Goal: Task Accomplishment & Management: Manage account settings

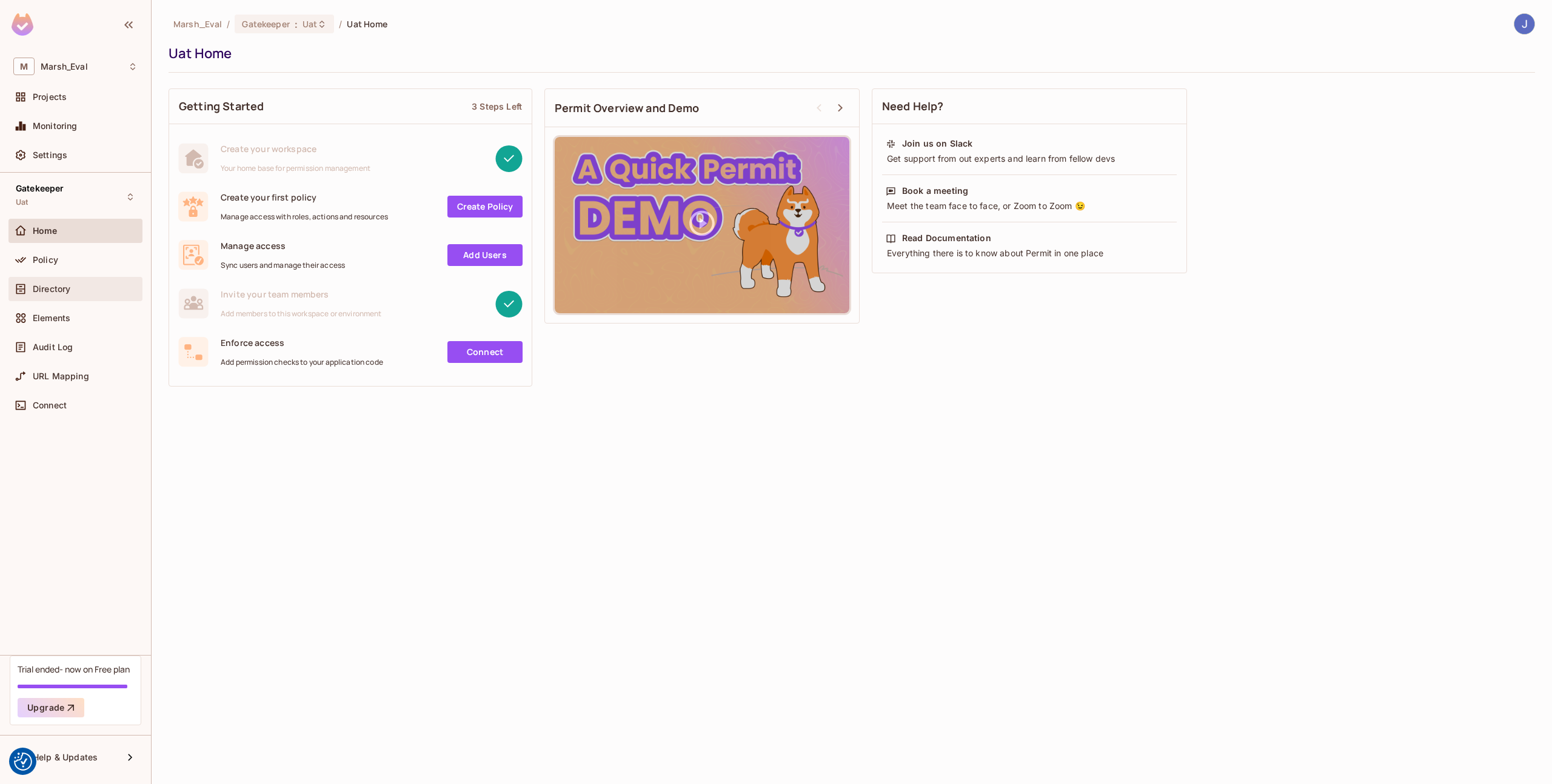
click at [83, 289] on div "Directory" at bounding box center [85, 289] width 105 height 10
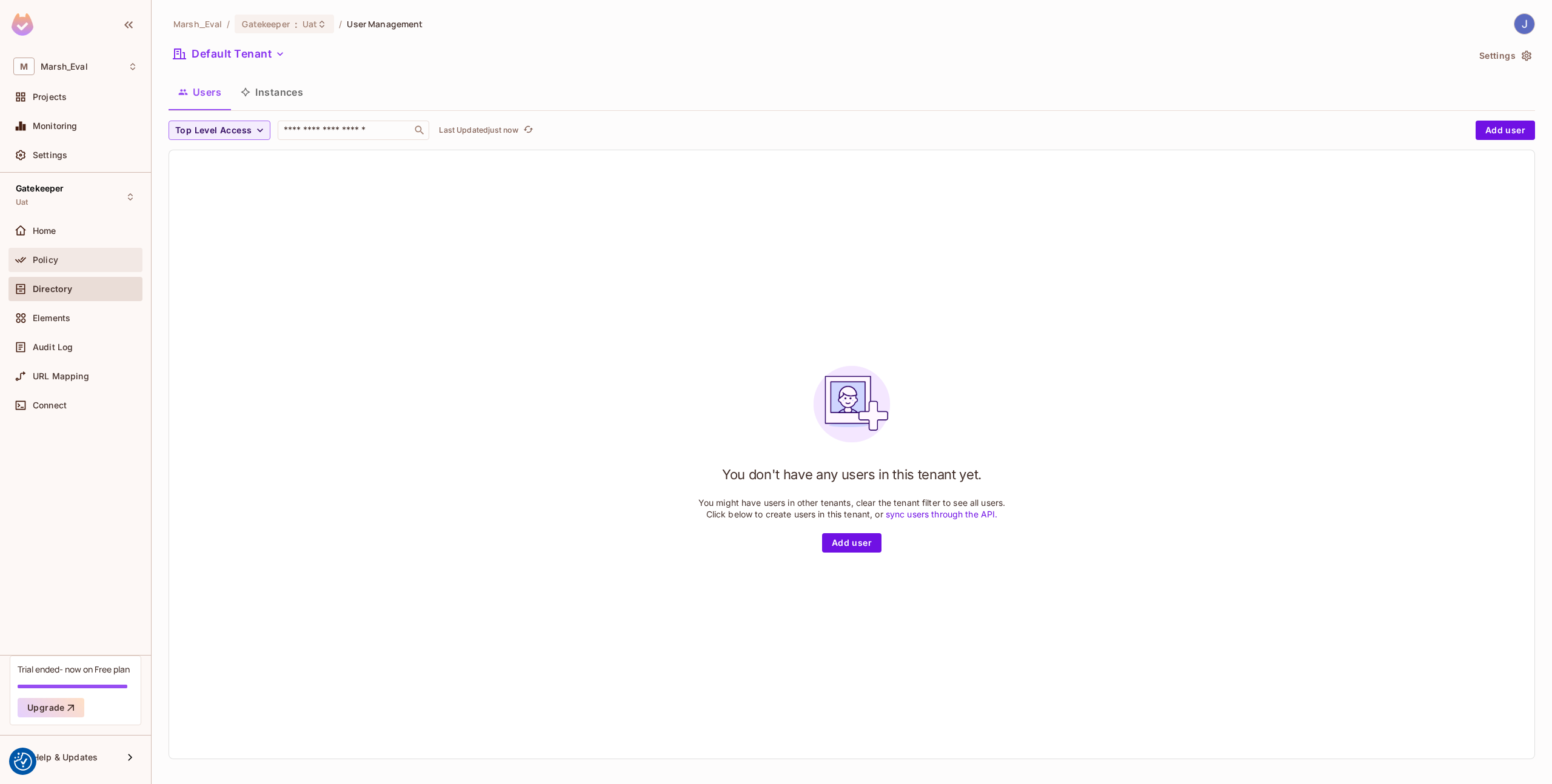
click at [93, 263] on div "Policy" at bounding box center [85, 260] width 105 height 10
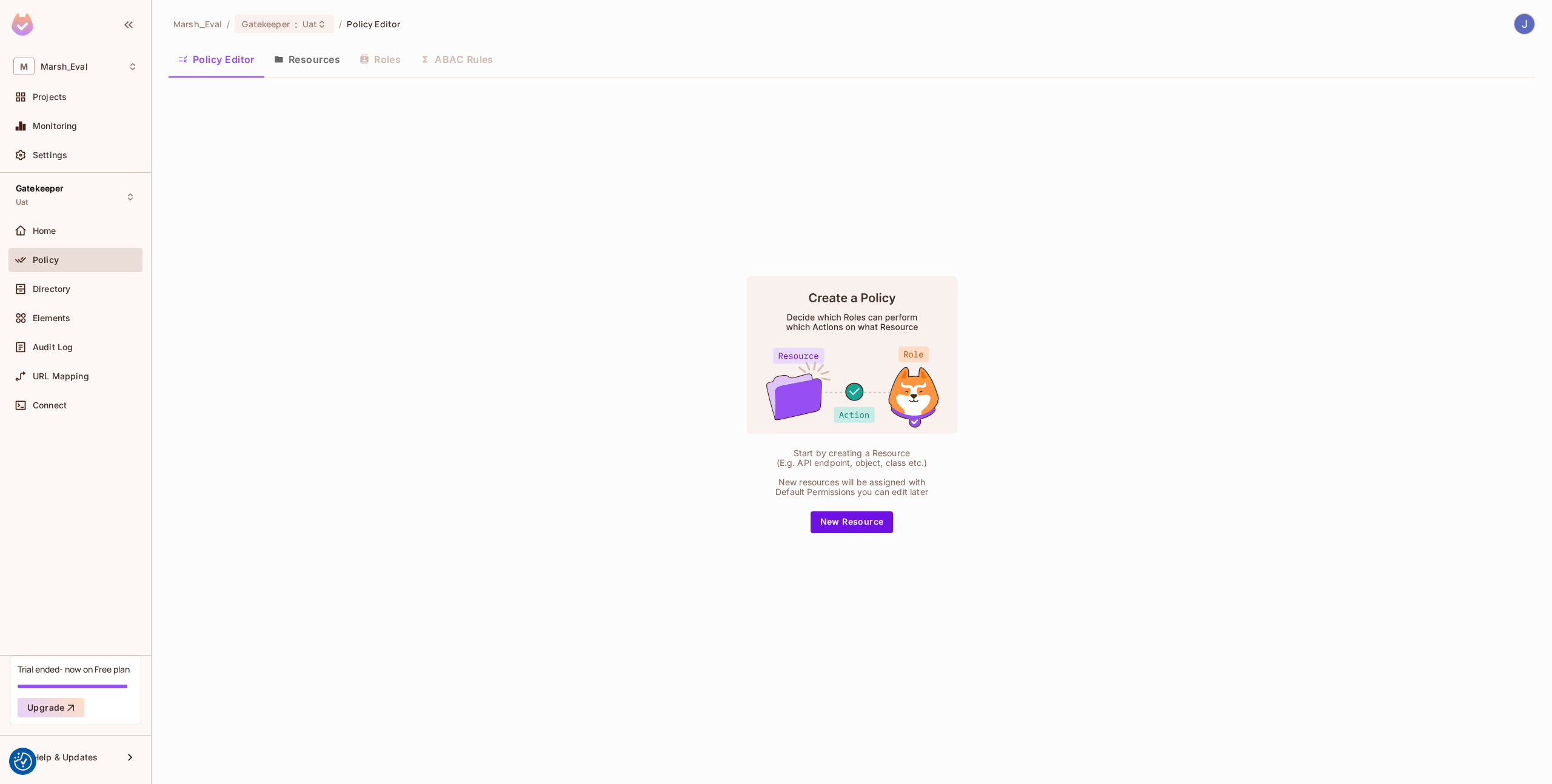
click at [306, 61] on button "Resources" at bounding box center [306, 59] width 85 height 30
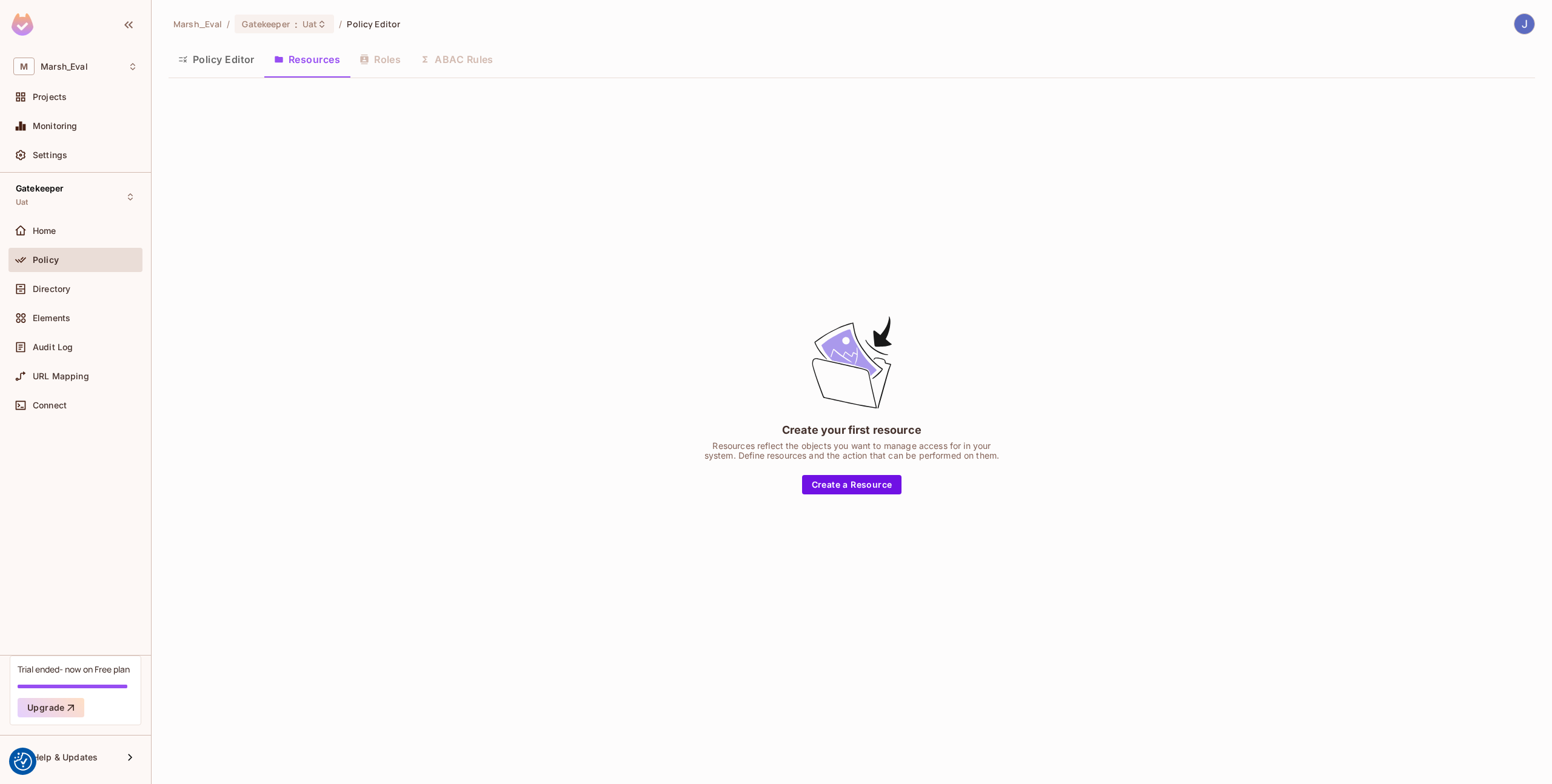
click at [399, 56] on div "Policy Editor Resources Roles ABAC Rules" at bounding box center [852, 59] width 1366 height 30
click at [279, 30] on div "Gatekeeper : Uat" at bounding box center [285, 24] width 100 height 19
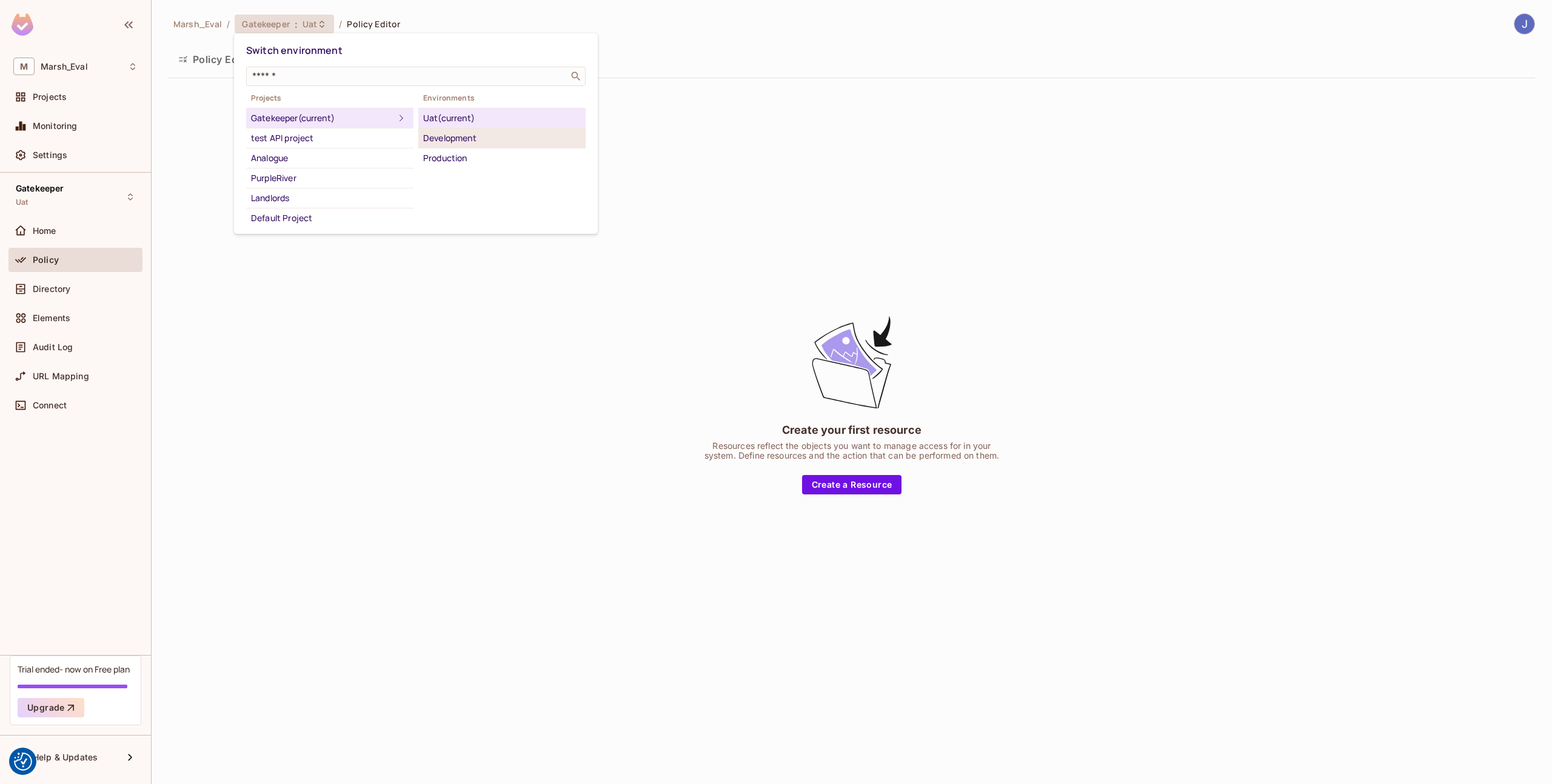
click at [483, 139] on div "Development" at bounding box center [502, 138] width 158 height 14
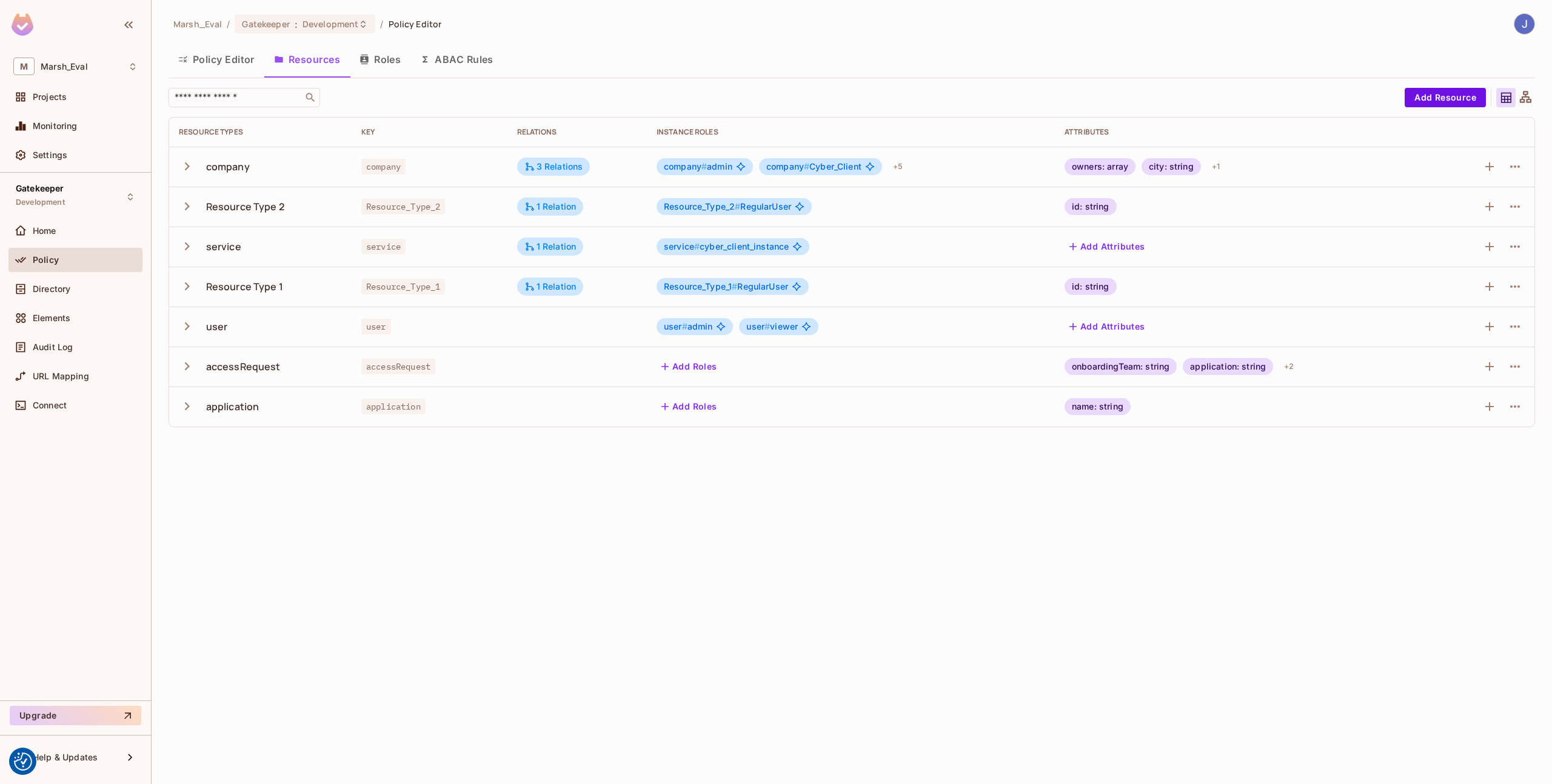
click at [402, 59] on button "Roles" at bounding box center [380, 59] width 61 height 30
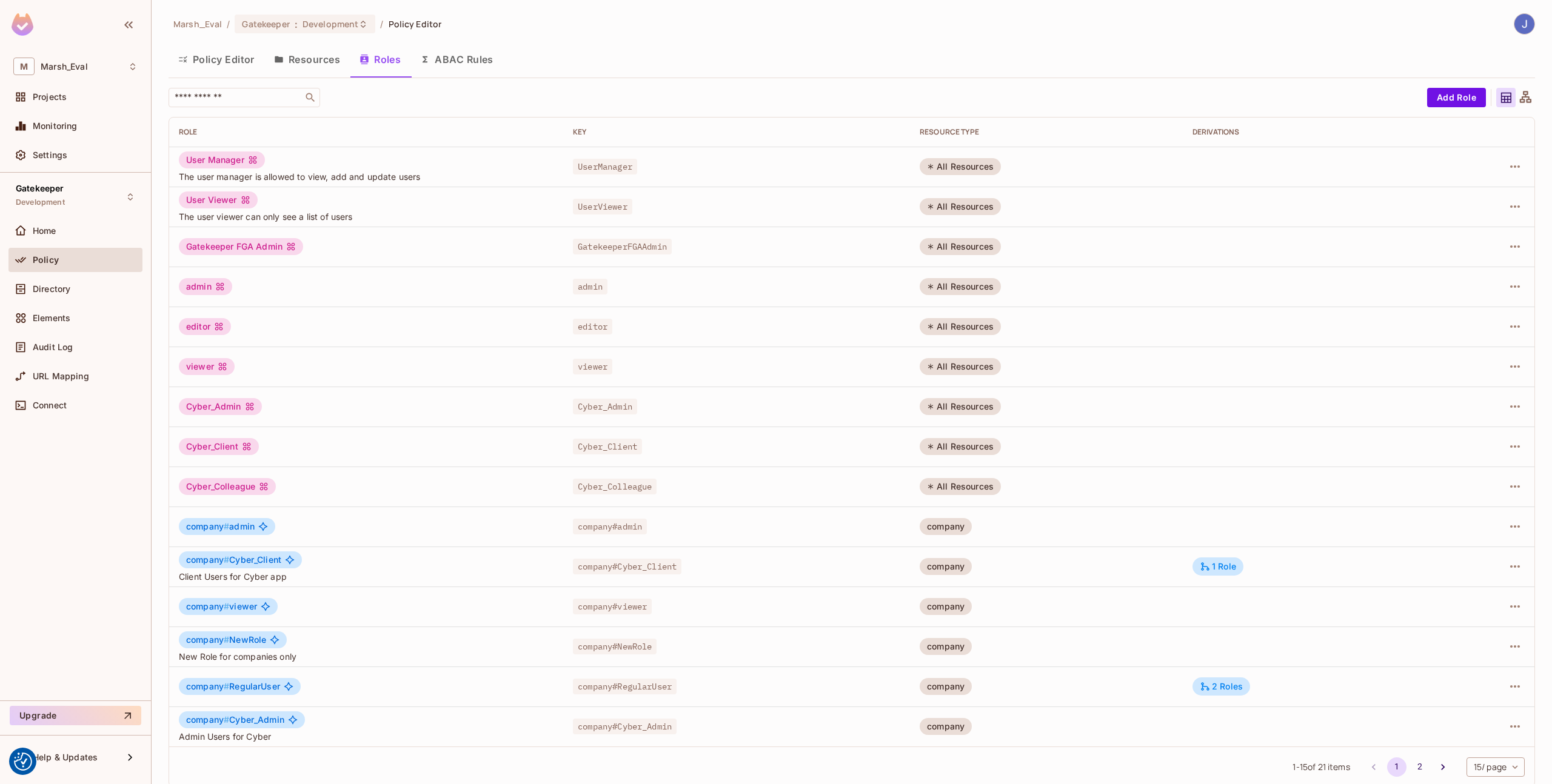
scroll to position [13, 0]
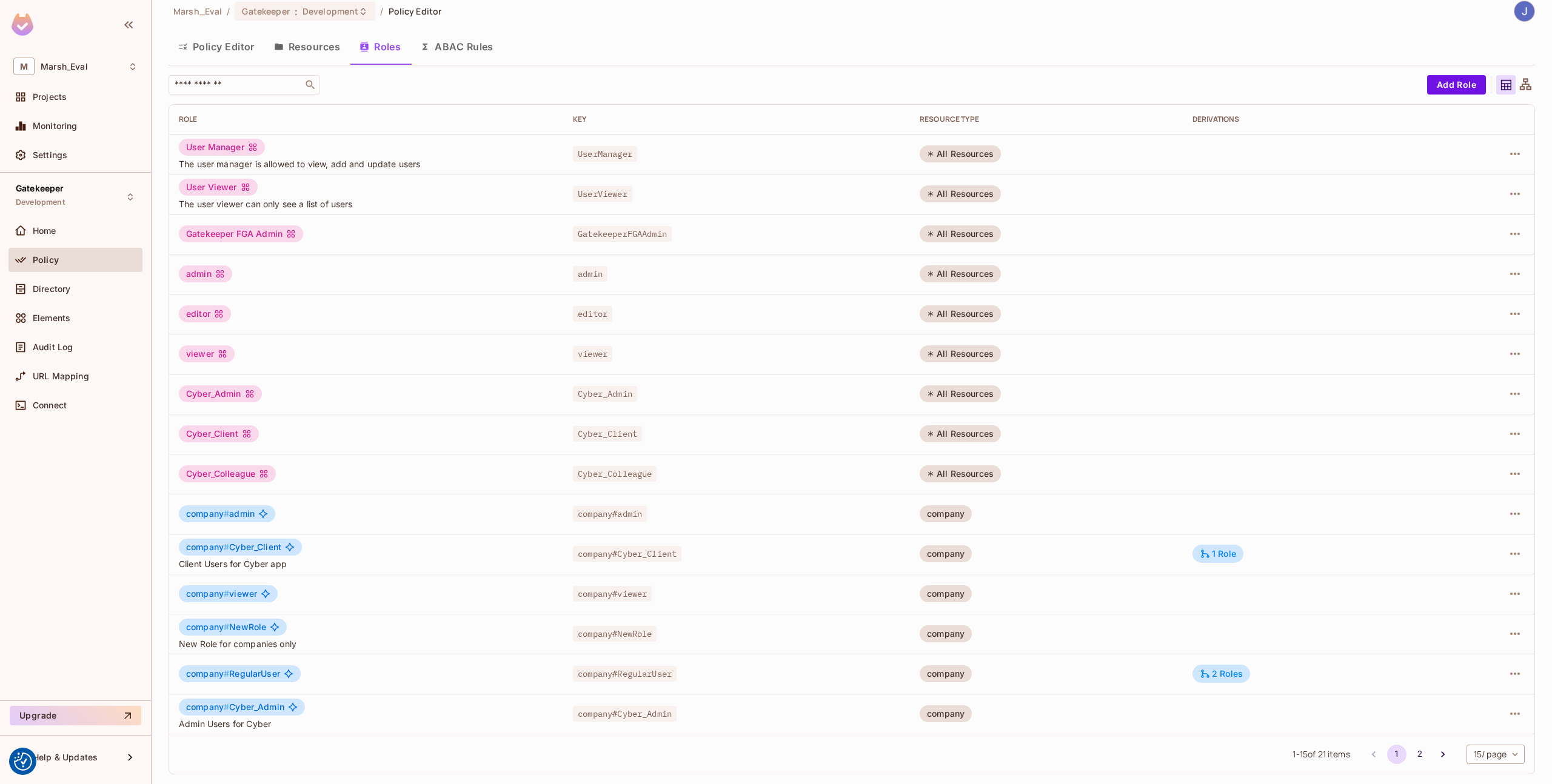
click at [250, 48] on button "Policy Editor" at bounding box center [216, 46] width 96 height 30
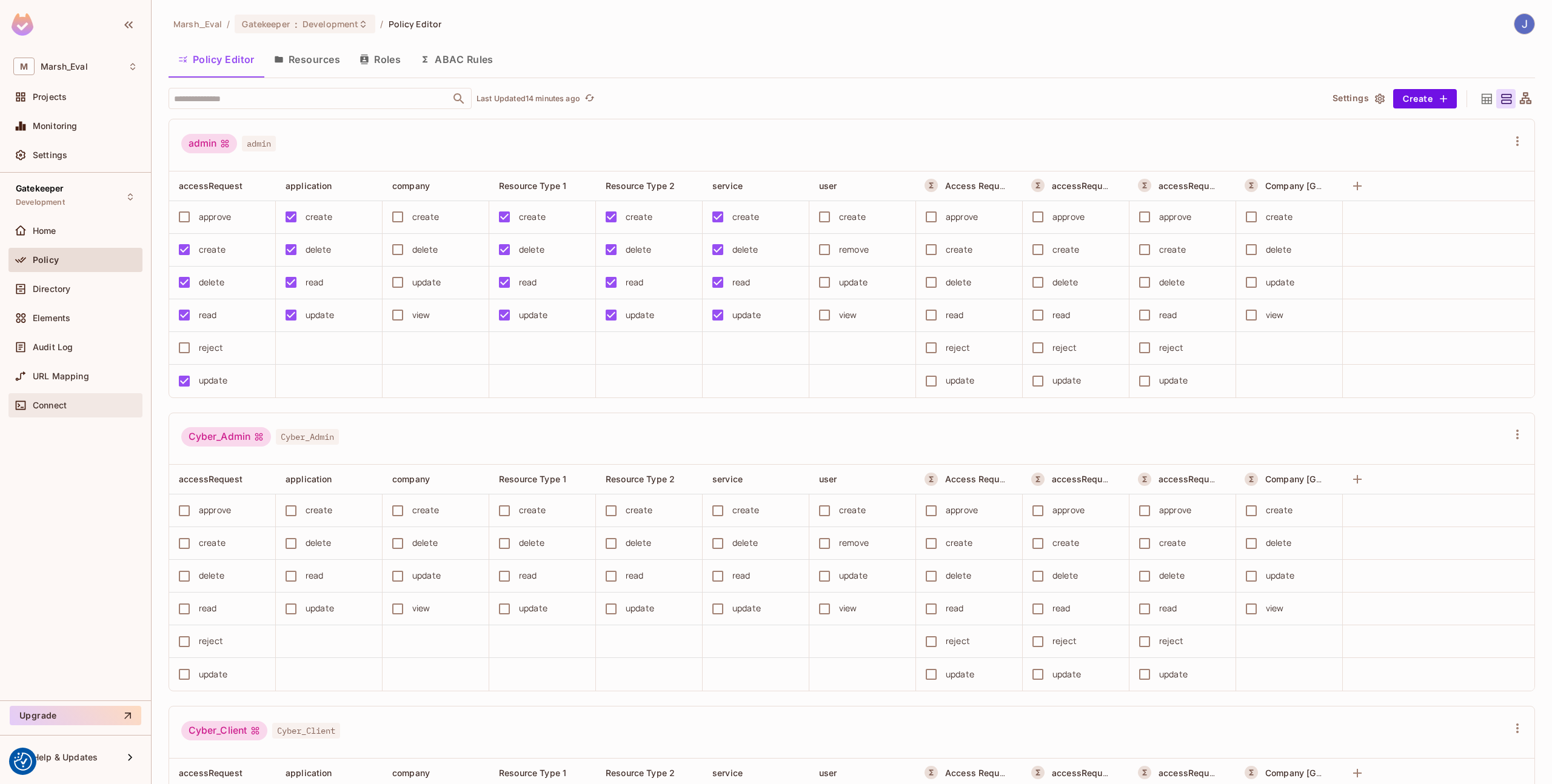
click at [61, 407] on span "Connect" at bounding box center [50, 405] width 34 height 10
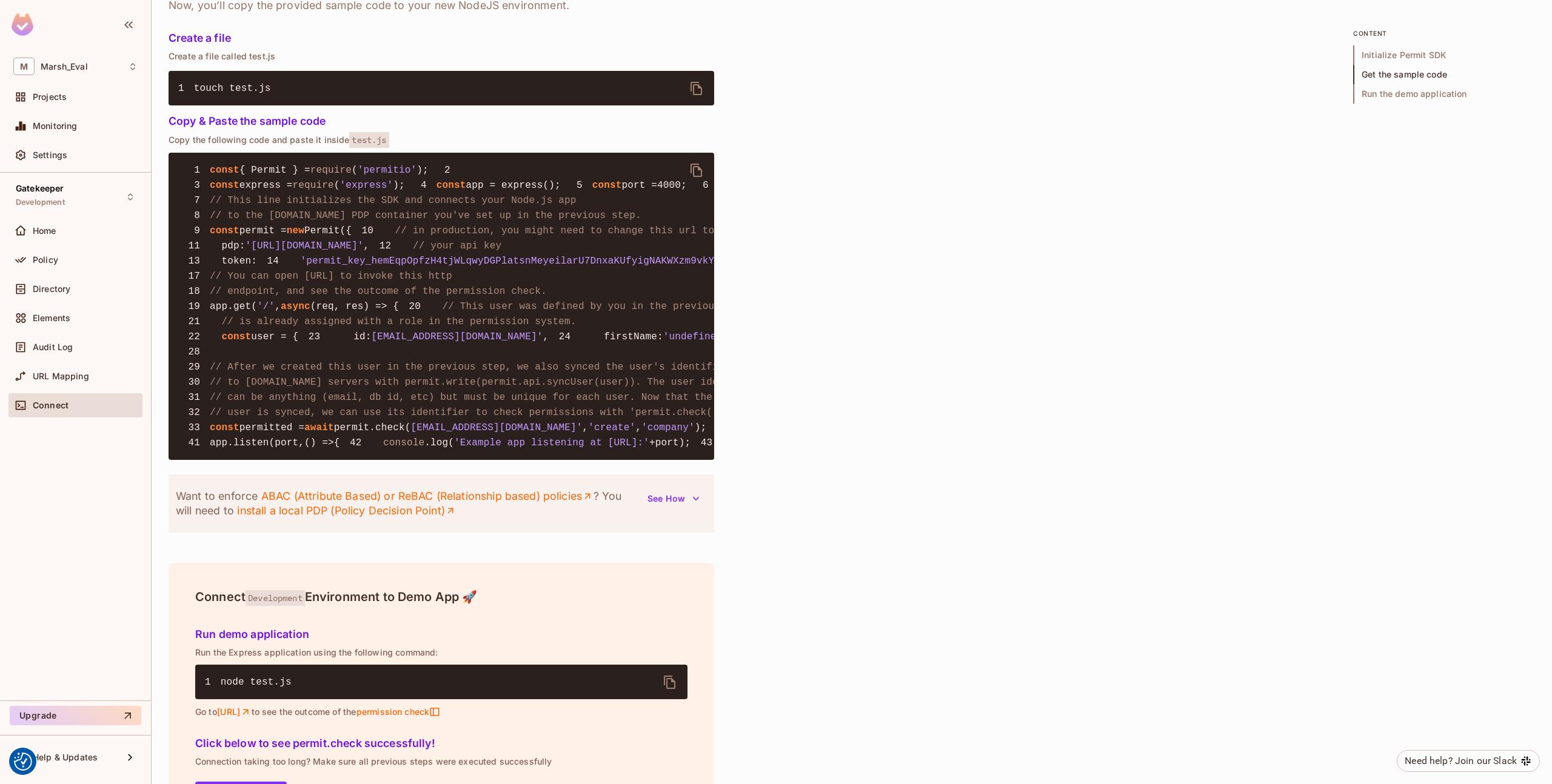
scroll to position [806, 0]
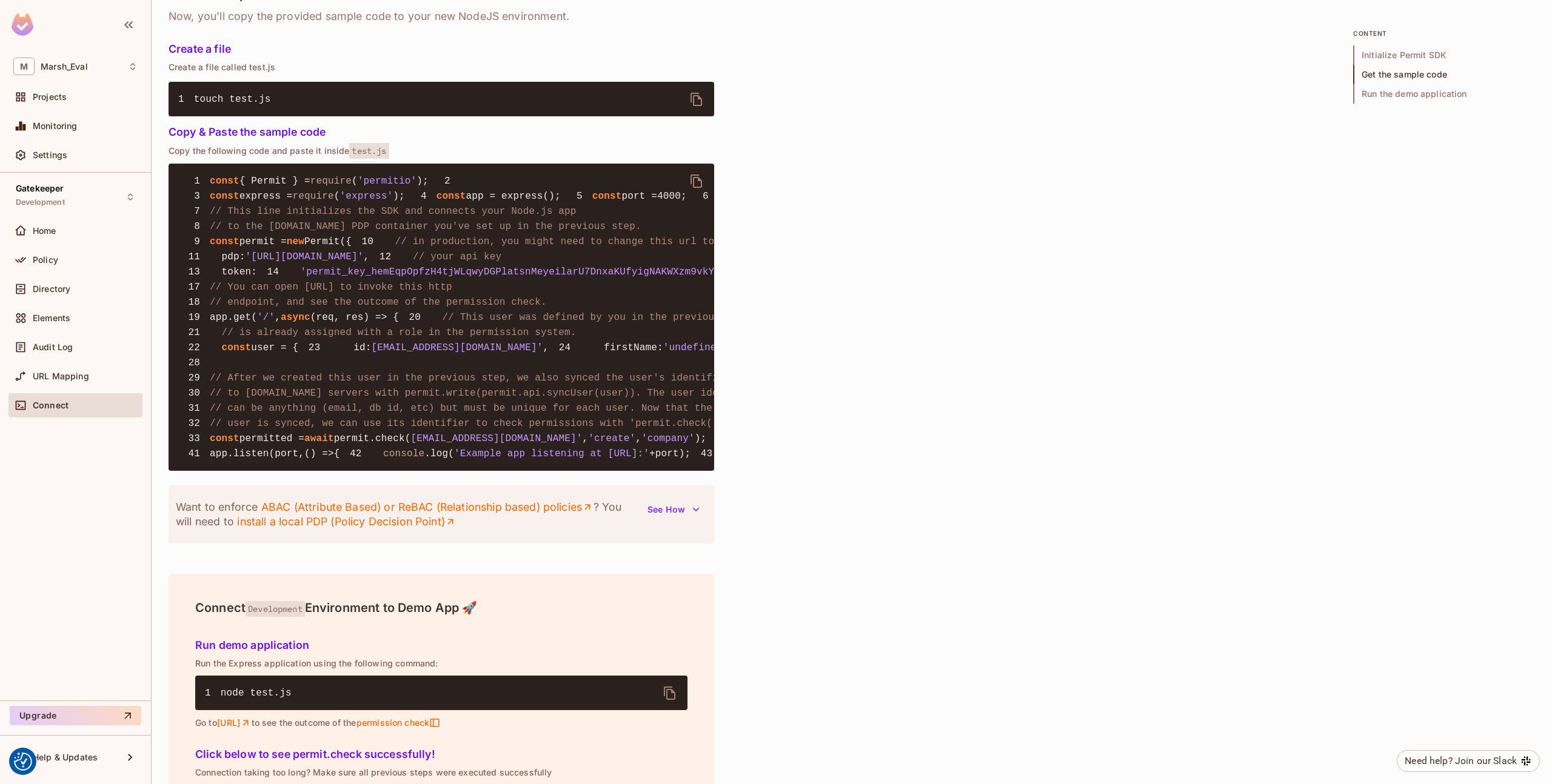
drag, startPoint x: 258, startPoint y: 325, endPoint x: 435, endPoint y: 325, distance: 177.0
click at [364, 263] on span "'[URL][DOMAIN_NAME]'" at bounding box center [304, 257] width 118 height 11
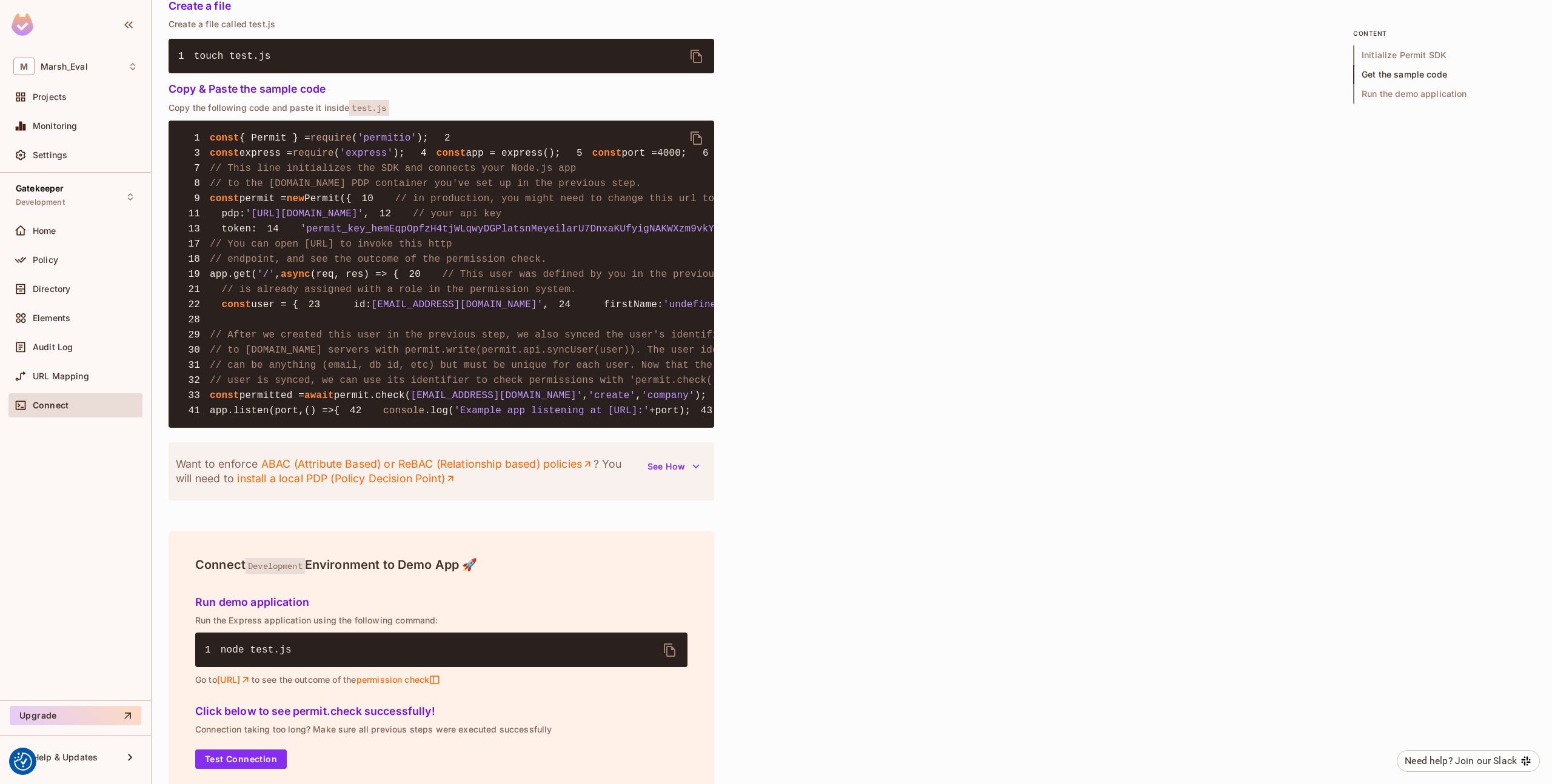
scroll to position [851, 0]
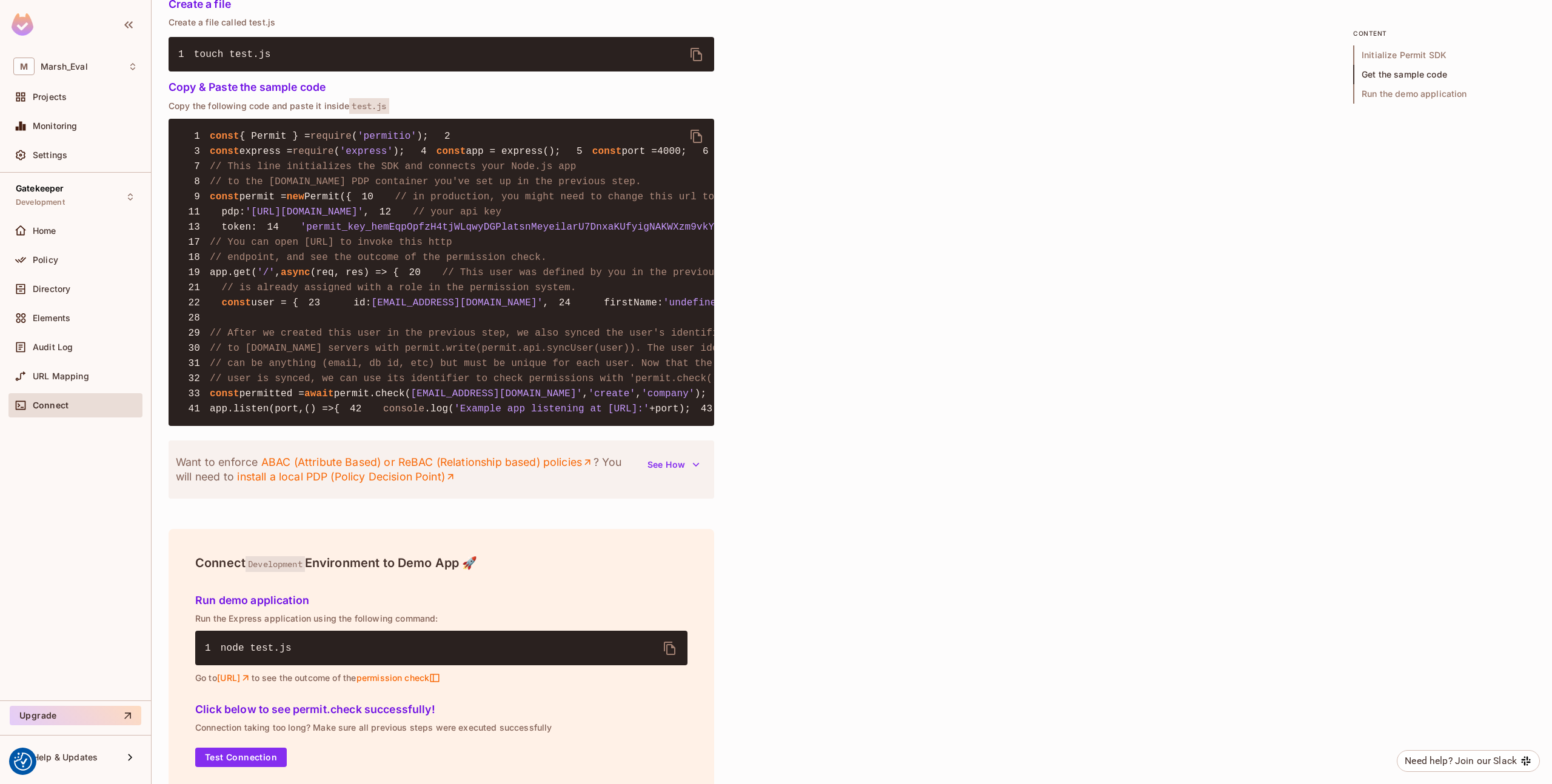
click at [413, 218] on span "// your api key" at bounding box center [457, 212] width 89 height 11
click at [698, 139] on icon "delete" at bounding box center [696, 136] width 14 height 14
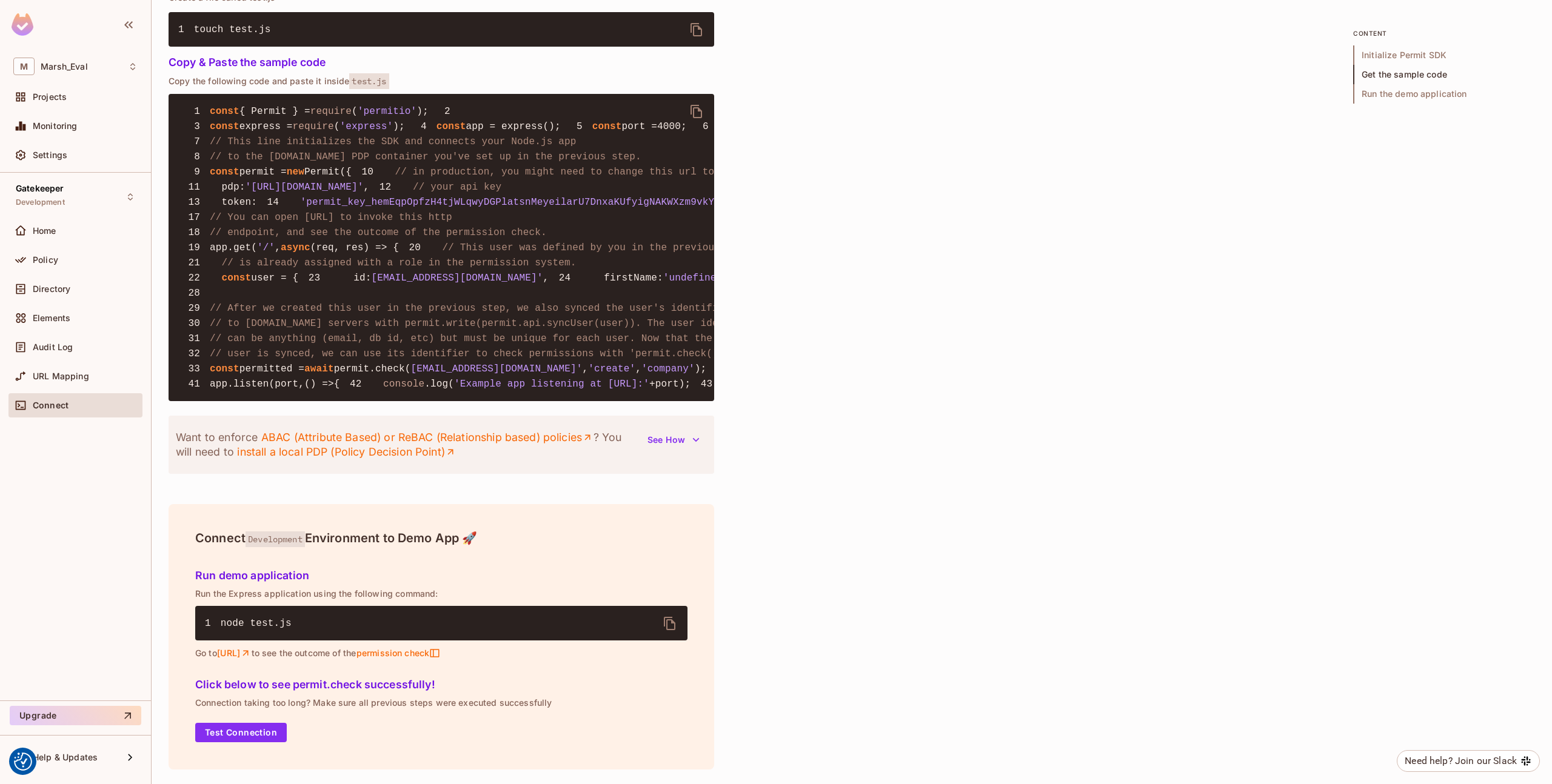
scroll to position [1220, 0]
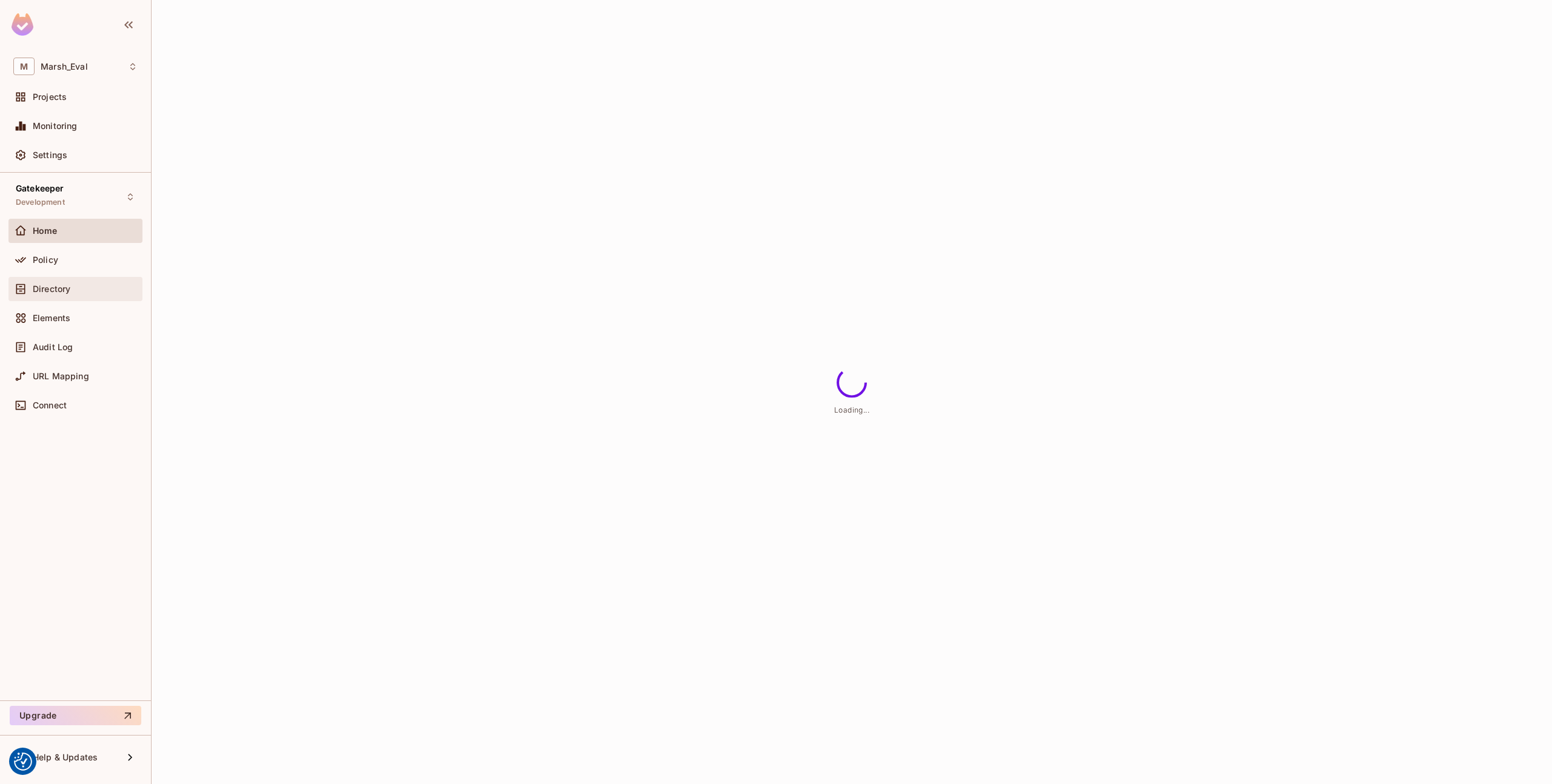
click at [77, 285] on div "Directory" at bounding box center [85, 289] width 105 height 10
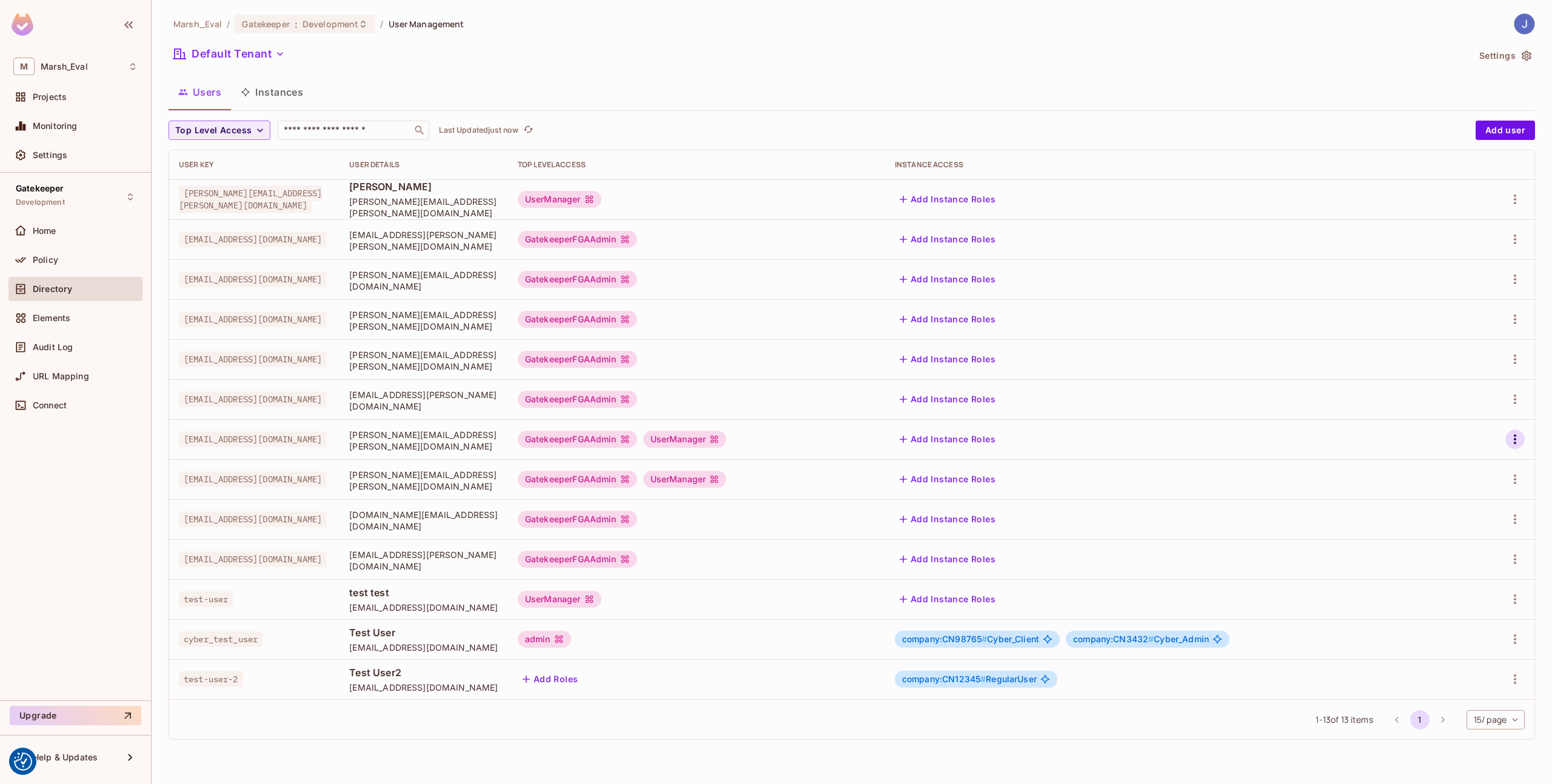
click at [1511, 439] on icon "button" at bounding box center [1514, 439] width 14 height 14
click at [1437, 469] on div "Edit" at bounding box center [1441, 467] width 44 height 19
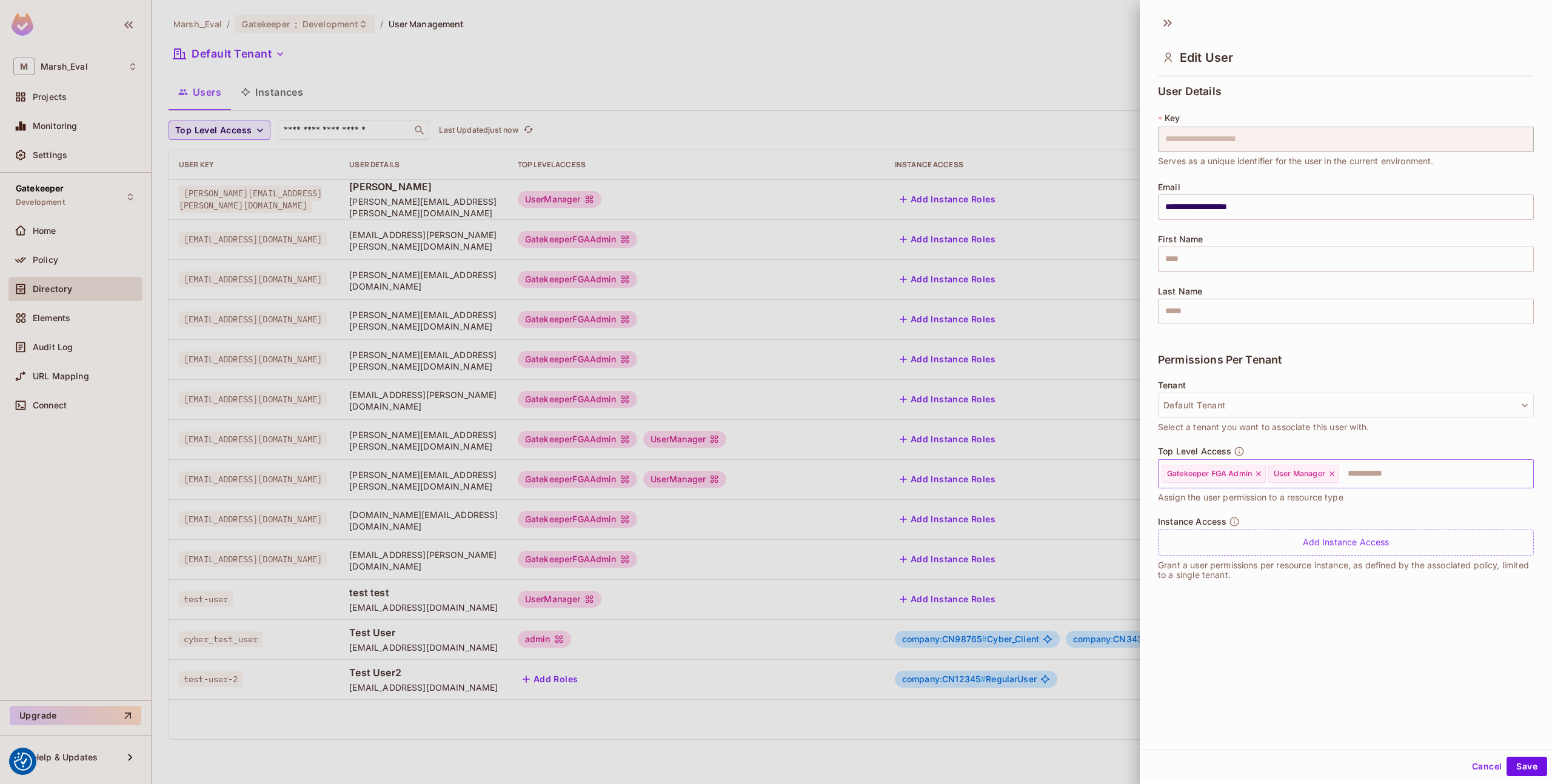
click at [1331, 474] on icon at bounding box center [1332, 474] width 8 height 8
click at [1515, 757] on button "Save" at bounding box center [1527, 766] width 41 height 19
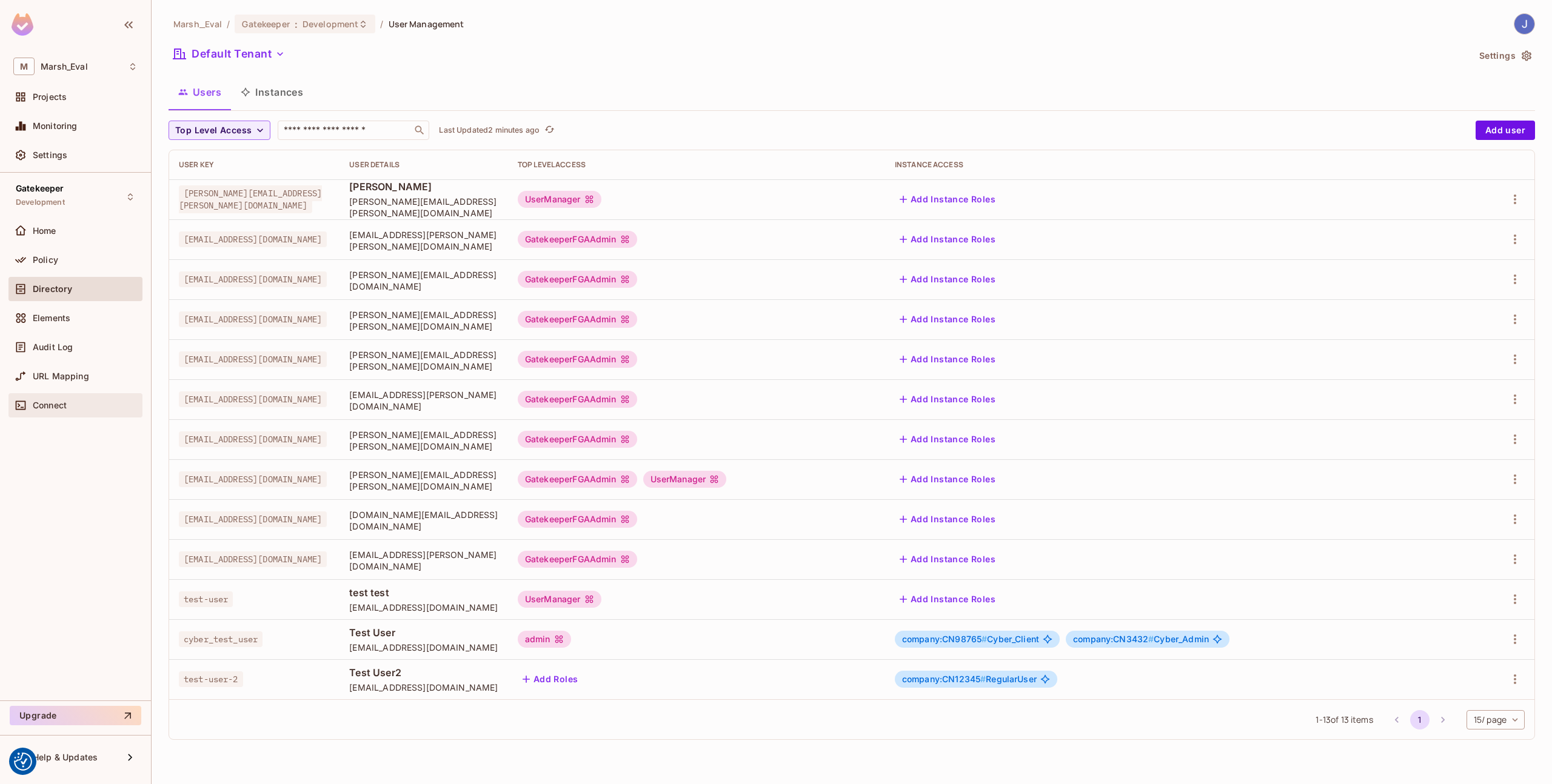
click at [29, 394] on div "Connect" at bounding box center [75, 406] width 134 height 25
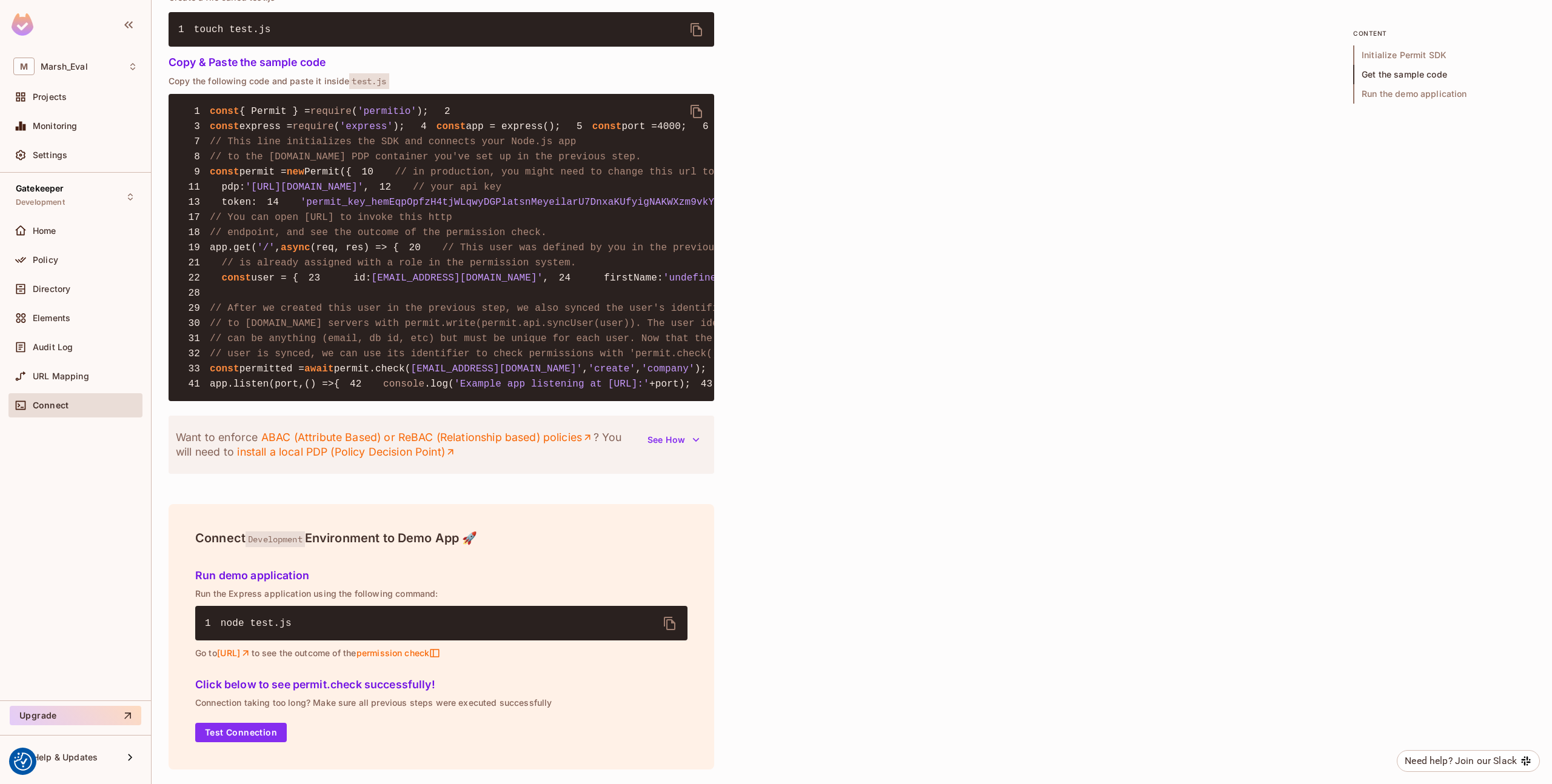
scroll to position [860, 0]
